Goal: Transaction & Acquisition: Subscribe to service/newsletter

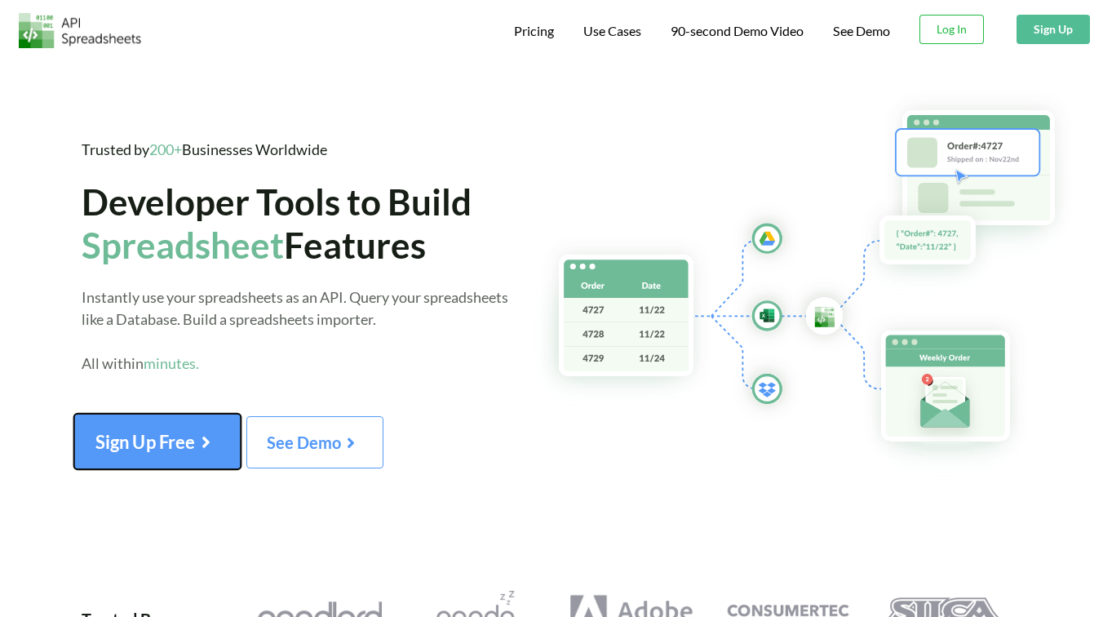
click at [172, 449] on span "Sign Up Free" at bounding box center [157, 441] width 124 height 21
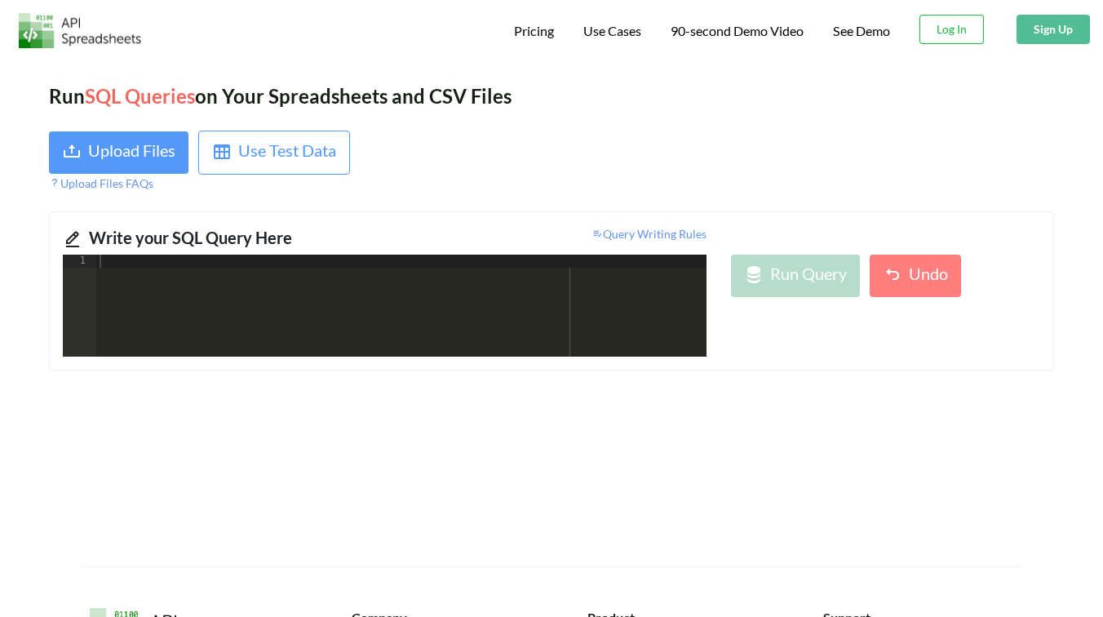
click at [466, 281] on div at bounding box center [401, 319] width 610 height 128
